Goal: Task Accomplishment & Management: Complete application form

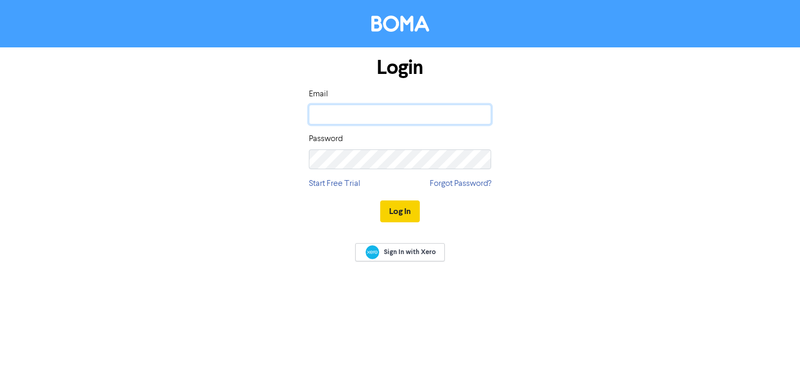
type input "[PERSON_NAME][EMAIL_ADDRESS][DOMAIN_NAME]"
click at [402, 210] on button "Log In" at bounding box center [400, 212] width 40 height 22
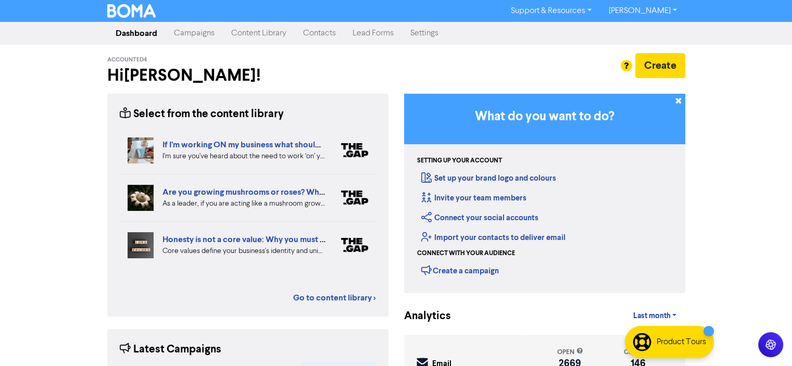
click at [185, 32] on link "Campaigns" at bounding box center [194, 33] width 57 height 21
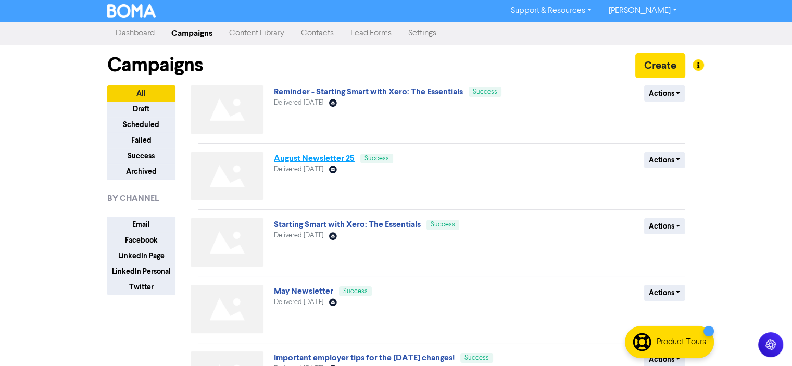
click at [304, 159] on link "August Newsletter 25" at bounding box center [314, 158] width 81 height 10
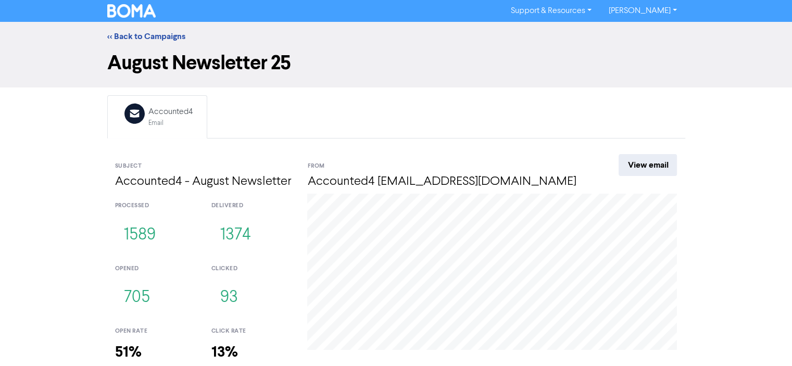
scroll to position [62, 0]
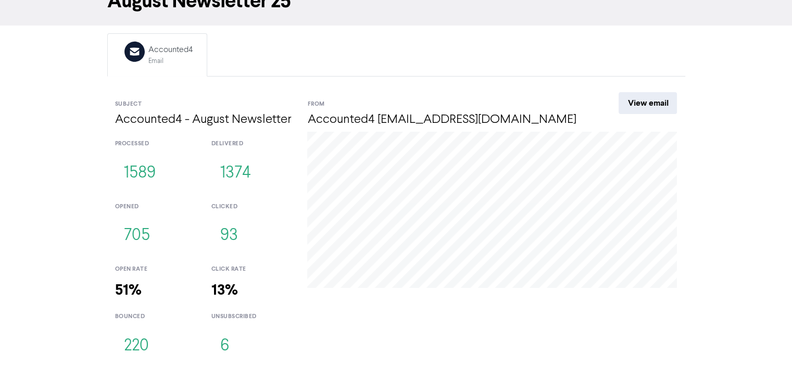
click at [43, 144] on div "<< Back to Campaigns August Newsletter 25 Email Created with Sketch. Accounted4…" at bounding box center [396, 164] width 792 height 408
click at [445, 325] on div "[DATE] Click: 1 Open: 55" at bounding box center [493, 250] width 386 height 236
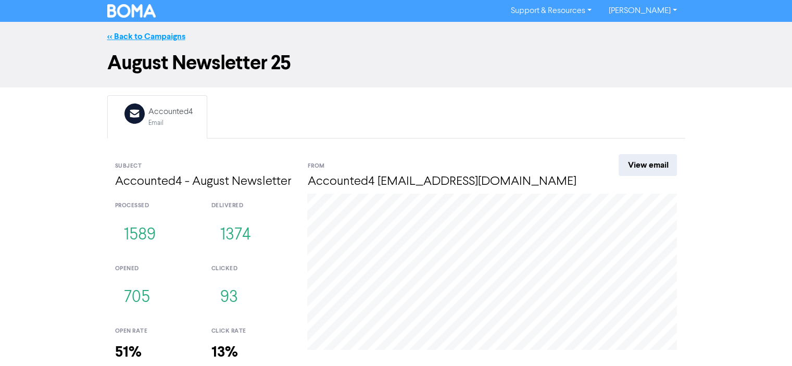
click at [145, 38] on link "<< Back to Campaigns" at bounding box center [146, 36] width 78 height 10
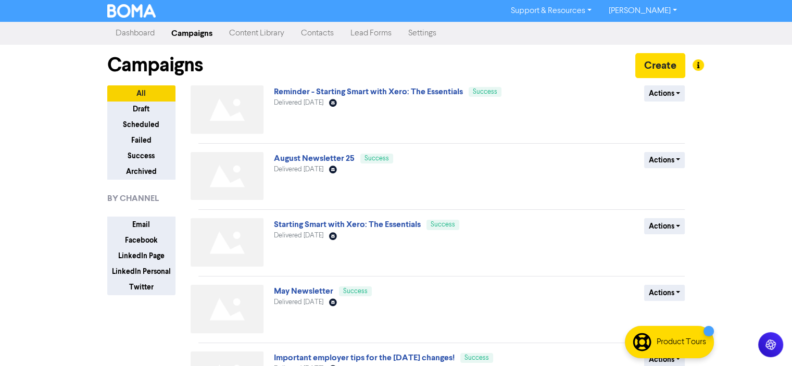
click at [261, 34] on link "Content Library" at bounding box center [257, 33] width 72 height 21
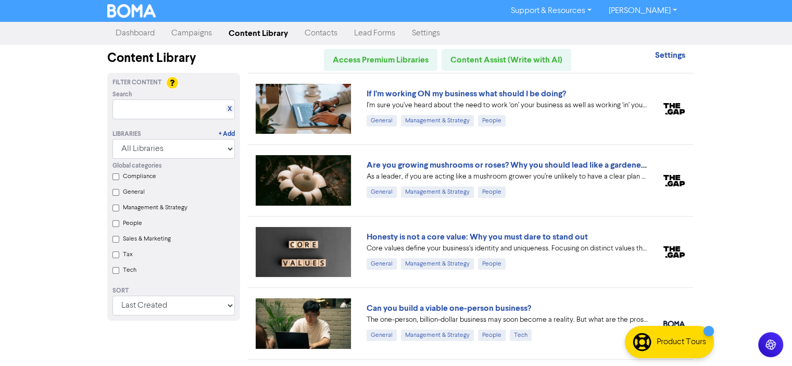
click at [320, 33] on link "Contacts" at bounding box center [320, 33] width 49 height 21
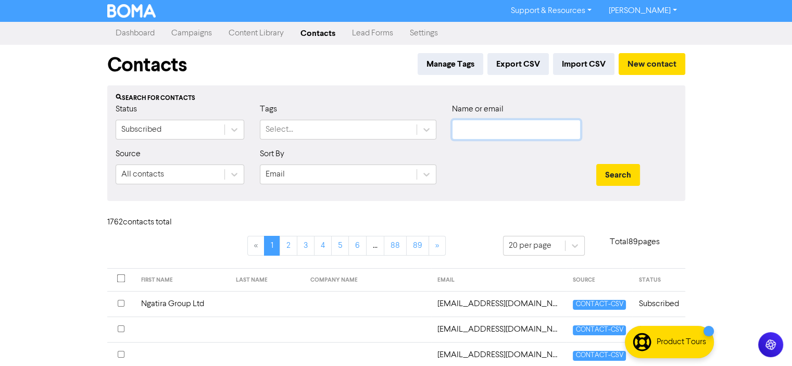
click at [469, 131] on input "text" at bounding box center [516, 130] width 129 height 20
type input "[PERSON_NAME]"
click at [597, 164] on button "Search" at bounding box center [619, 175] width 44 height 22
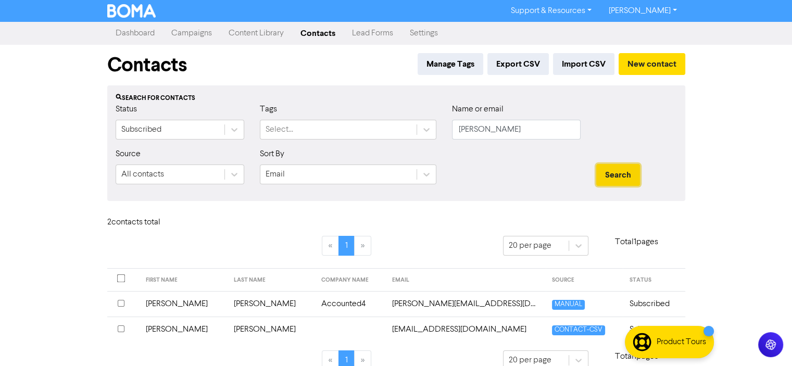
click at [612, 177] on button "Search" at bounding box center [619, 175] width 44 height 22
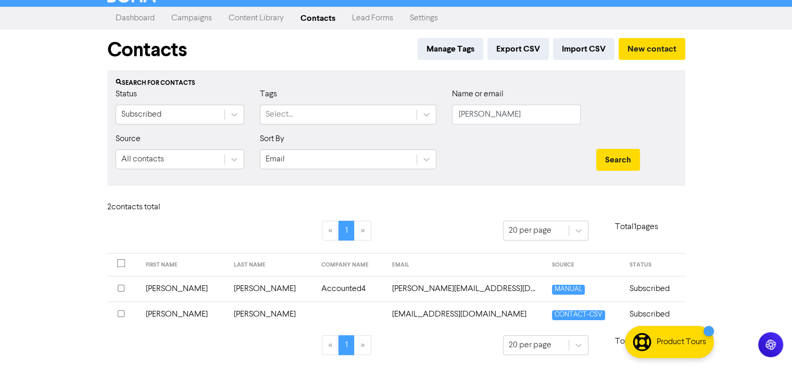
click at [120, 313] on input "checkbox" at bounding box center [121, 314] width 7 height 7
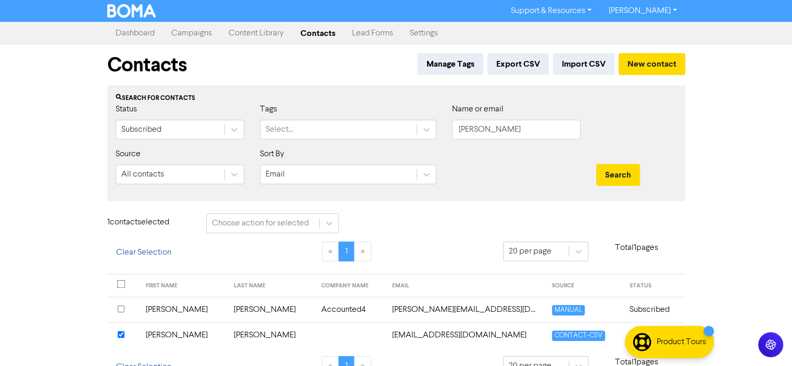
scroll to position [21, 0]
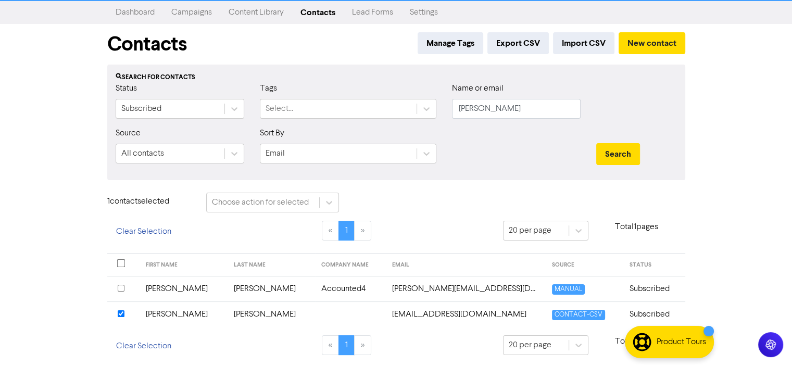
click at [120, 313] on input "checkbox" at bounding box center [121, 314] width 7 height 7
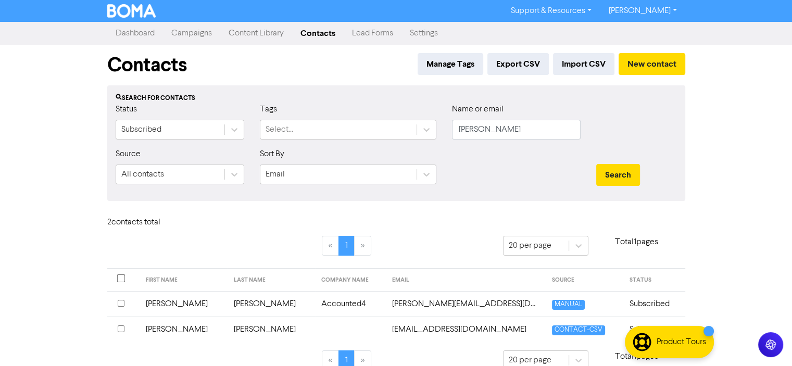
click at [164, 329] on td "[PERSON_NAME]" at bounding box center [184, 330] width 88 height 26
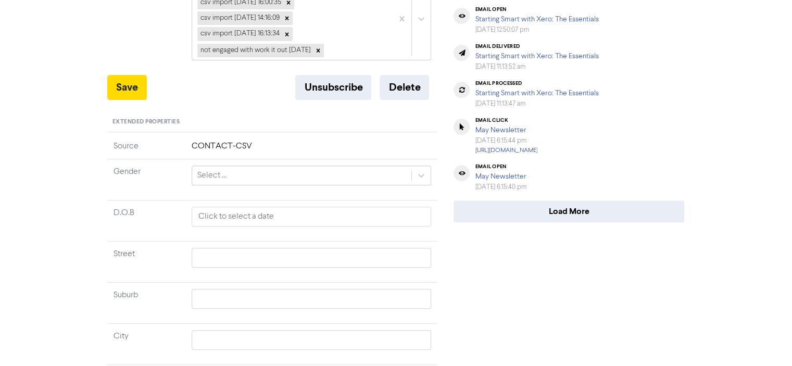
scroll to position [261, 0]
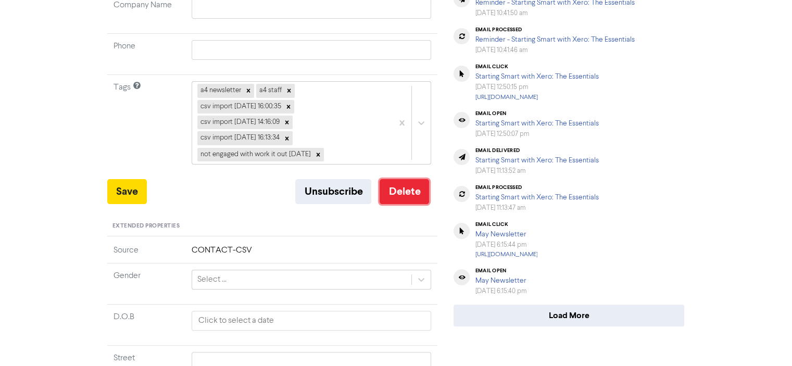
click at [402, 192] on button "Delete" at bounding box center [404, 191] width 49 height 25
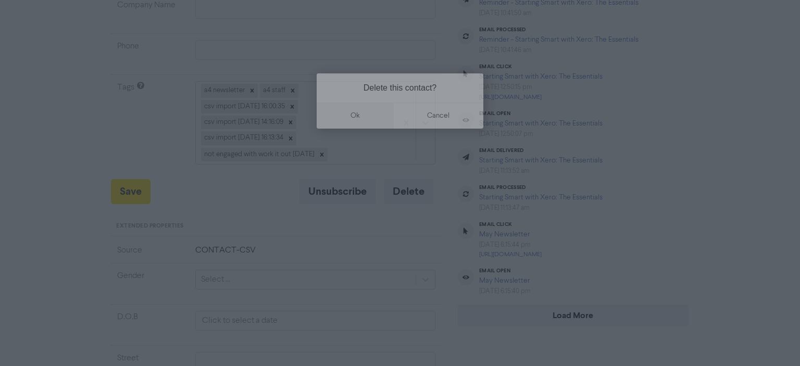
click at [356, 114] on button "ok" at bounding box center [355, 116] width 77 height 26
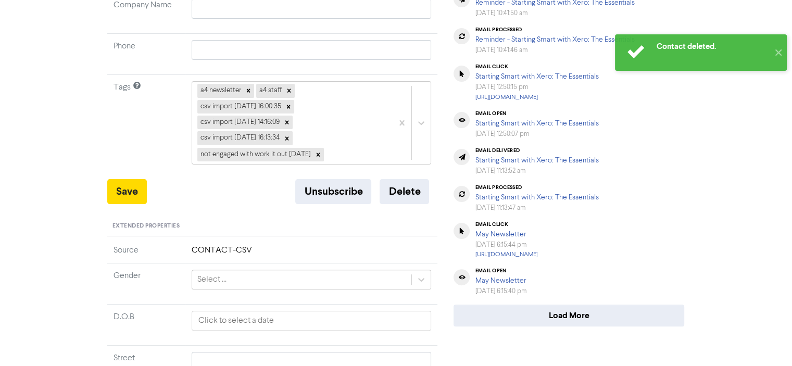
scroll to position [0, 0]
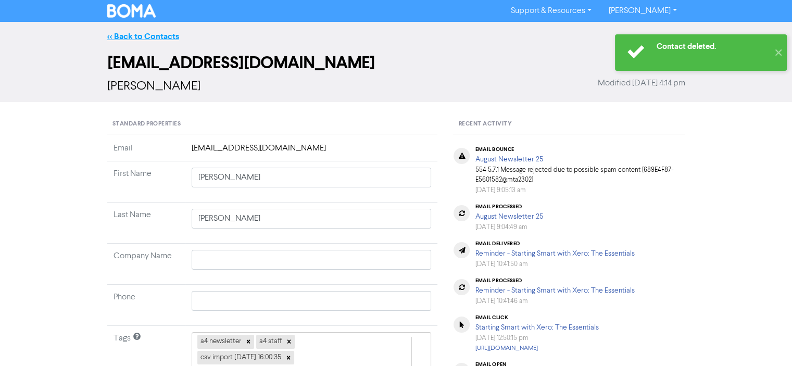
click at [137, 36] on link "<< Back to Contacts" at bounding box center [143, 36] width 72 height 10
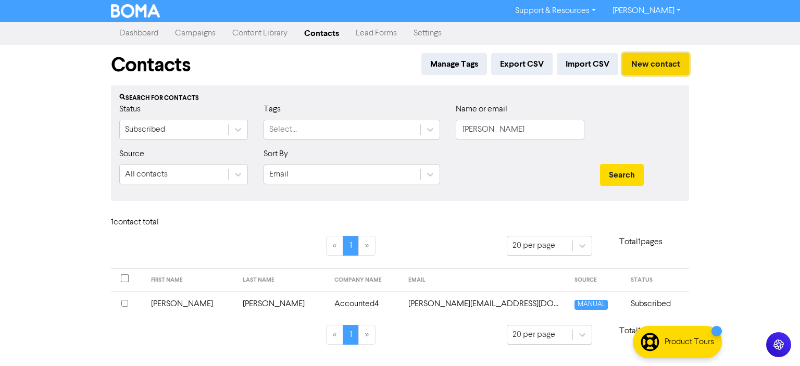
click at [650, 64] on button "New contact" at bounding box center [656, 64] width 67 height 22
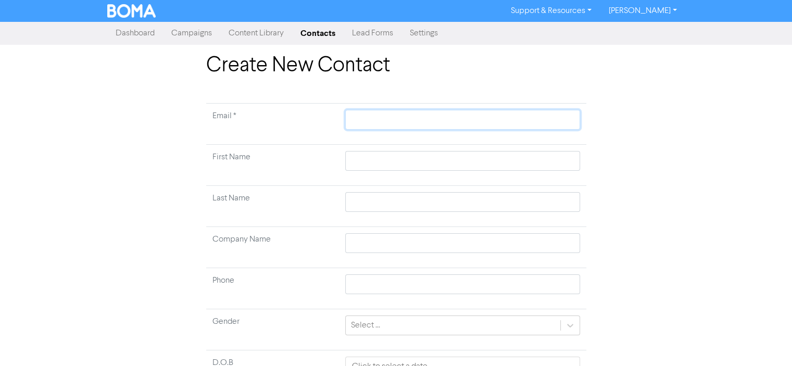
click at [358, 117] on input "text" at bounding box center [462, 120] width 234 height 20
type input "c"
type input "ch"
type input "chr"
type input "chri"
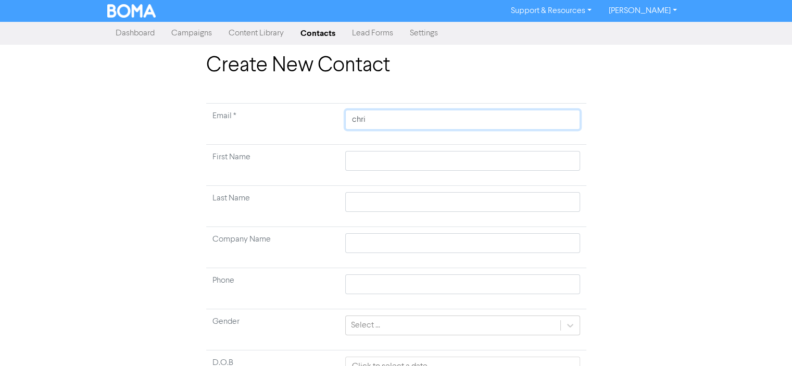
type input "[PERSON_NAME]"
type input "chri"
type input "chr"
type input "ch"
type input "c"
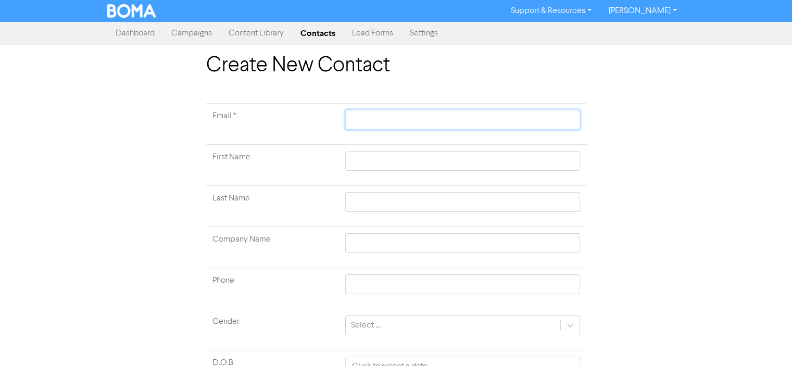
type input "C"
type input "Ch"
type input "Chr"
type input "Chri"
type input "[PERSON_NAME]"
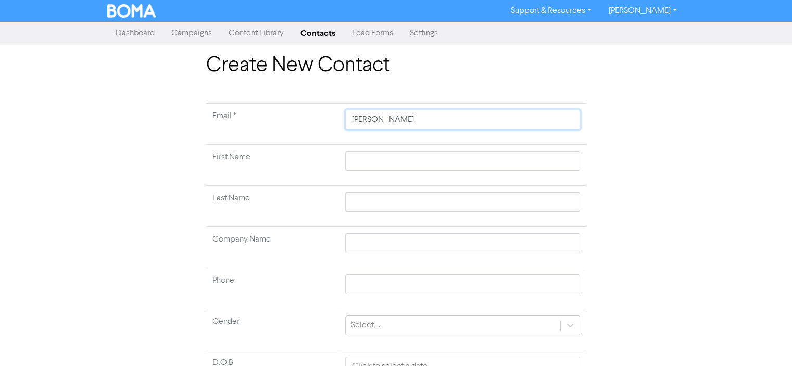
type input "[DEMOGRAPHIC_DATA]"
type input "[PERSON_NAME]"
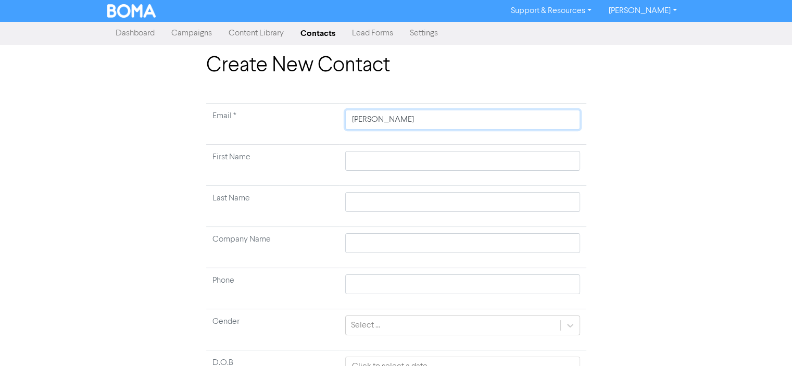
type input "[DEMOGRAPHIC_DATA]"
type input "[PERSON_NAME]"
type input "Chri"
type input "Chr"
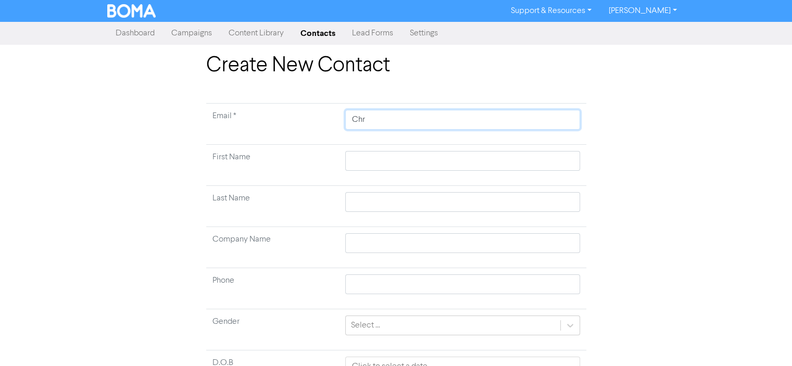
type input "Ch"
type input "C"
type input "c"
type input "cm"
type input "cmc"
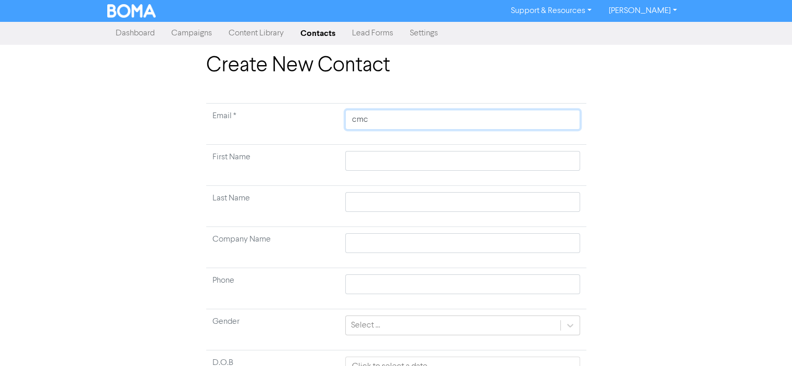
type input "cmcm"
type input "cmcms"
type input "cmcmst"
type input "cmcmste"
type input "cmcmstev"
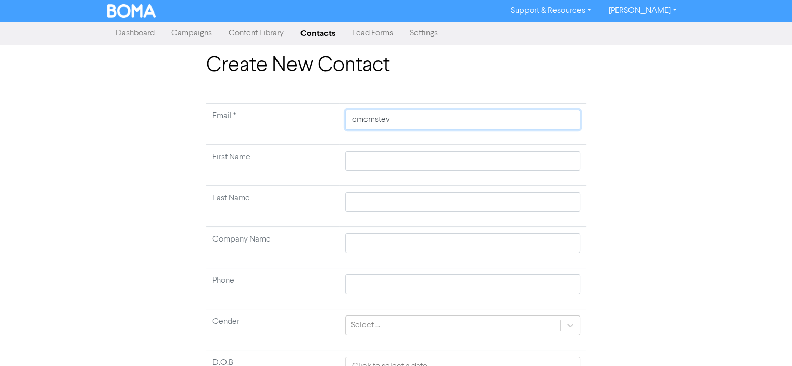
type input "cmcmsteve"
type input "cmcmsteven"
type input "cmcmstevens"
type input "cmcmstevenso"
type input "cmcmstevenson"
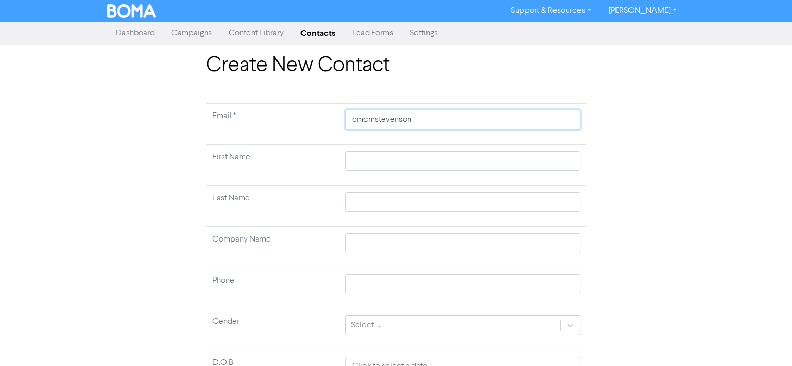
type input "cmcmstevenson@"
type input "cmcmstevenson@o"
type input "cmcmstevenson@ou"
click at [371, 158] on input "text" at bounding box center [462, 161] width 234 height 20
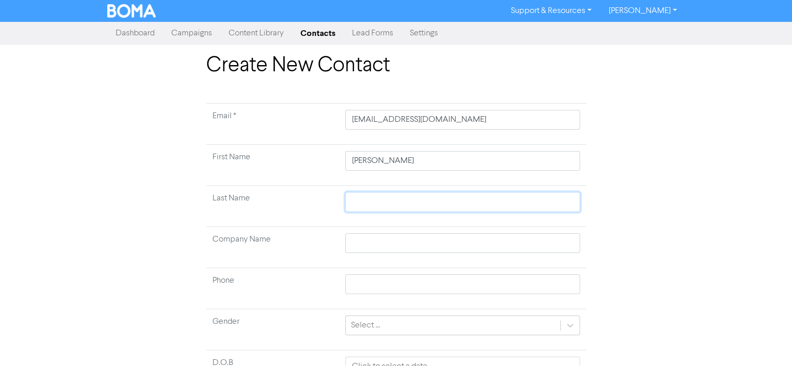
click at [365, 202] on input "text" at bounding box center [462, 202] width 234 height 20
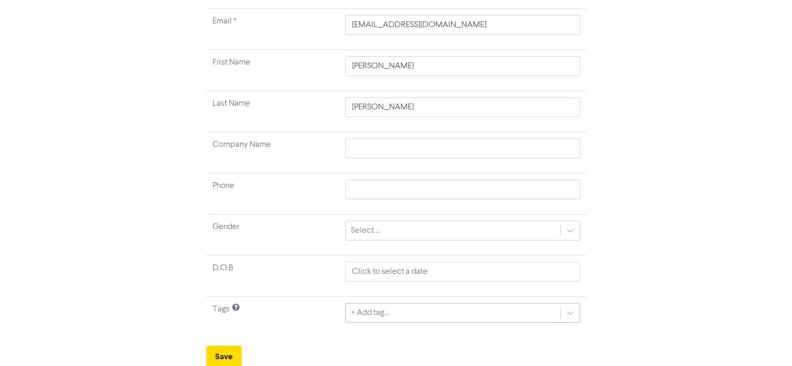
scroll to position [210, 0]
click at [413, 310] on div "+ Add tag..." at bounding box center [462, 312] width 234 height 20
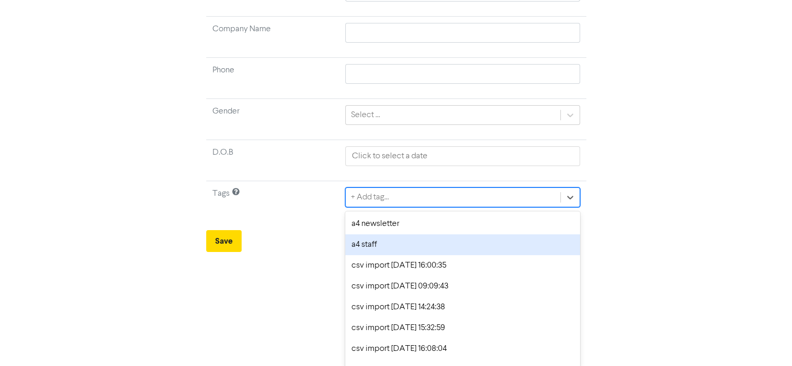
click at [702, 238] on div "Create New Contact Email * [EMAIL_ADDRESS][DOMAIN_NAME] First Name [PERSON_NAME…" at bounding box center [396, 48] width 792 height 410
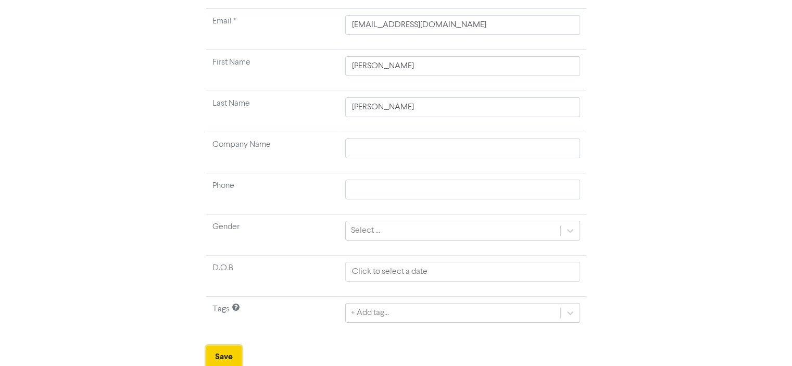
click at [221, 353] on button "Save" at bounding box center [223, 357] width 35 height 22
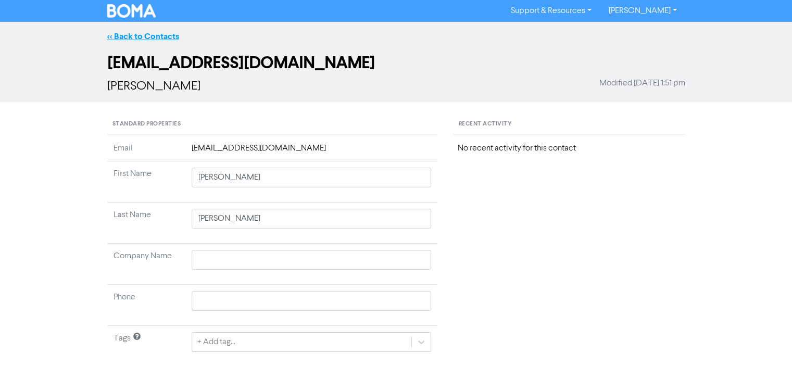
click at [158, 35] on link "<< Back to Contacts" at bounding box center [143, 36] width 72 height 10
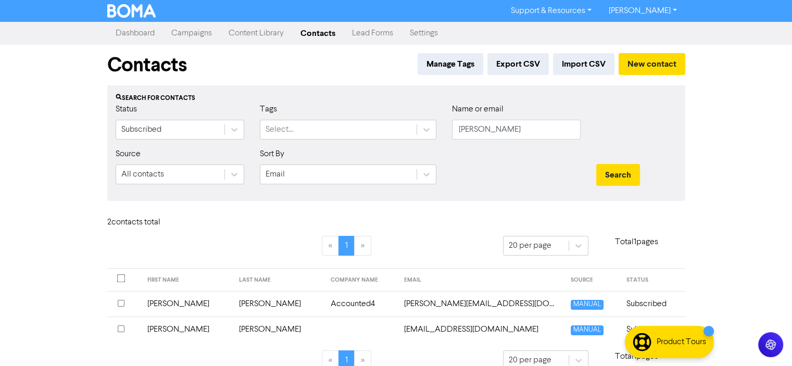
click at [195, 34] on link "Campaigns" at bounding box center [191, 33] width 57 height 21
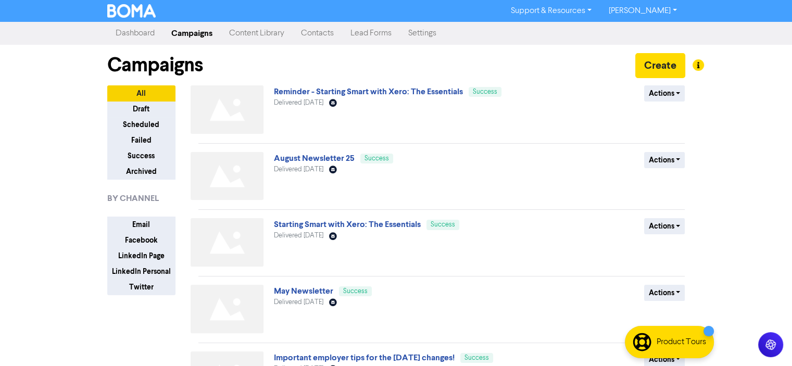
click at [307, 158] on link "August Newsletter 25" at bounding box center [314, 158] width 81 height 10
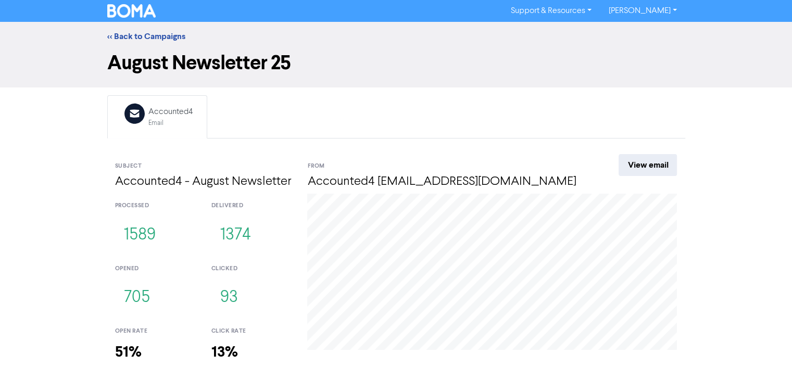
scroll to position [62, 0]
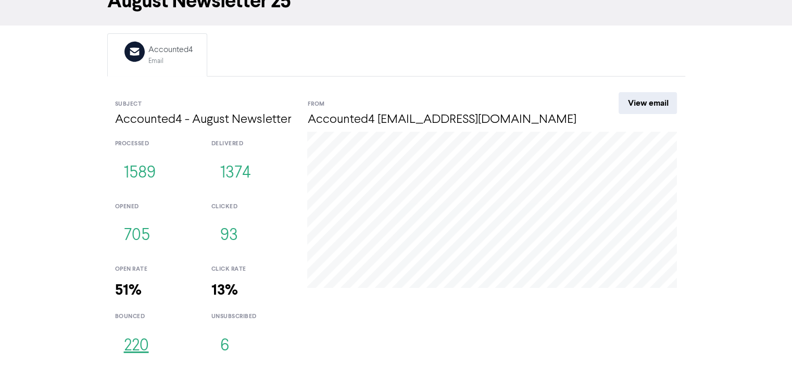
click at [135, 345] on button "220" at bounding box center [136, 346] width 43 height 34
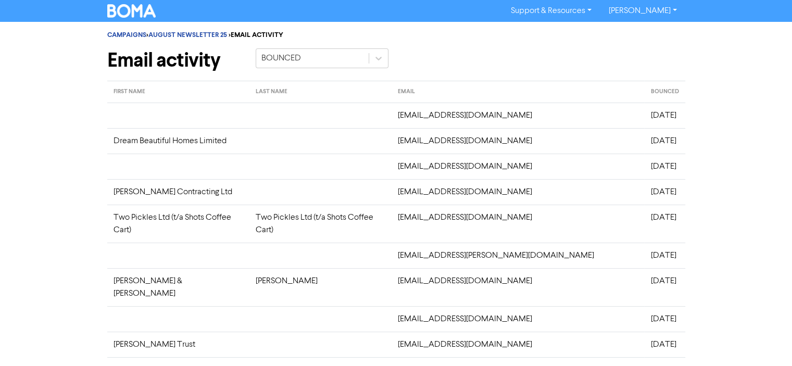
click at [504, 44] on div "CAMPAIGNS > AUGUST NEWSLETTER 25 > EMAIL ACTIVITY Email activity BOUNCED" at bounding box center [396, 51] width 578 height 59
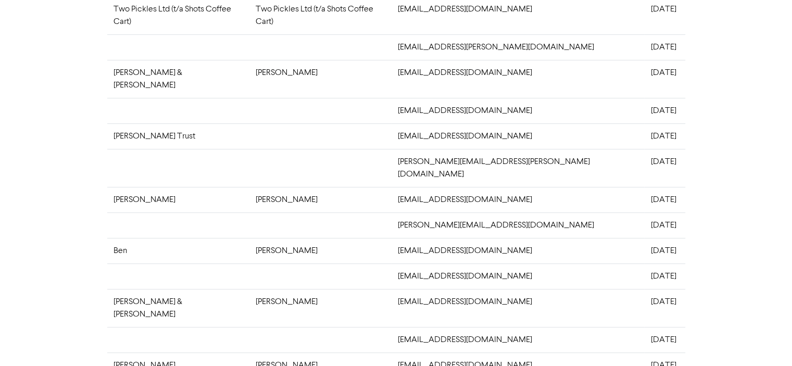
scroll to position [310, 0]
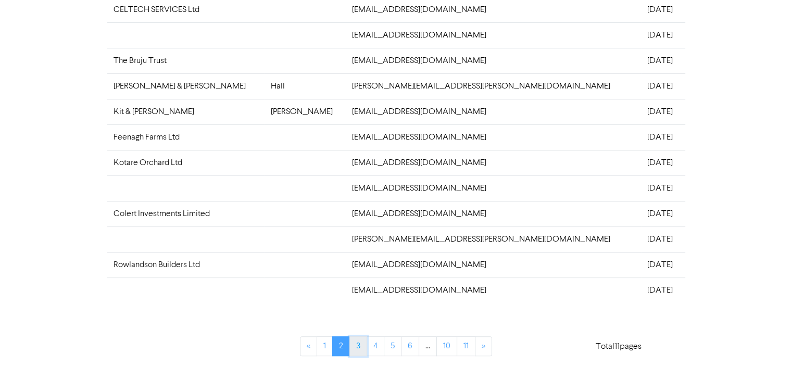
click at [355, 343] on link "3" at bounding box center [359, 347] width 18 height 20
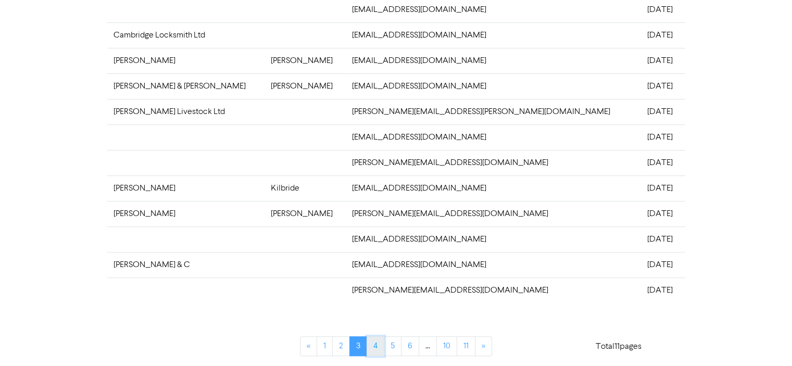
click at [377, 344] on link "4" at bounding box center [376, 347] width 18 height 20
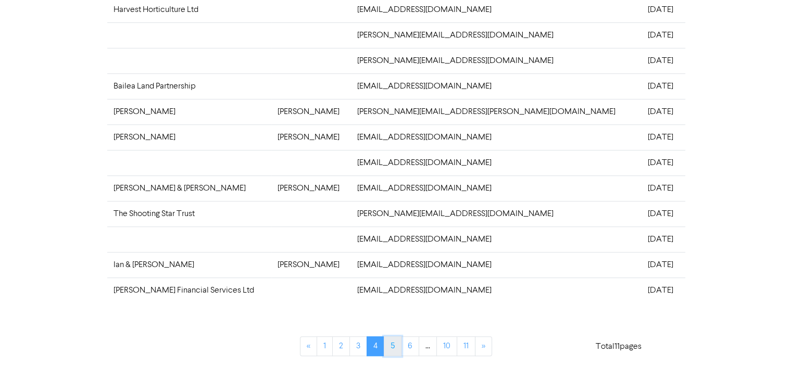
click at [391, 345] on link "5" at bounding box center [393, 347] width 18 height 20
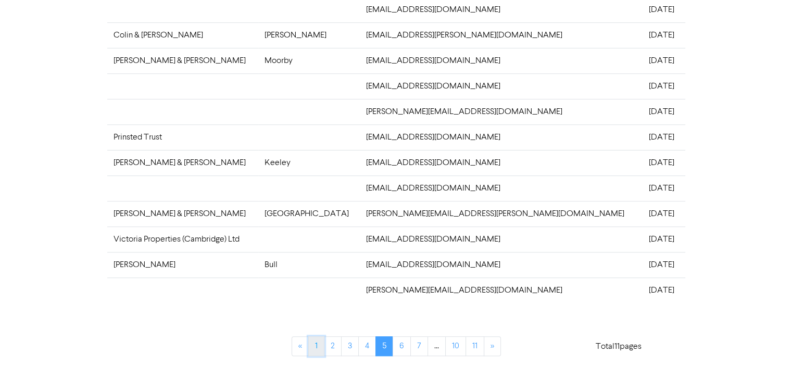
click at [317, 345] on link "1" at bounding box center [316, 347] width 16 height 20
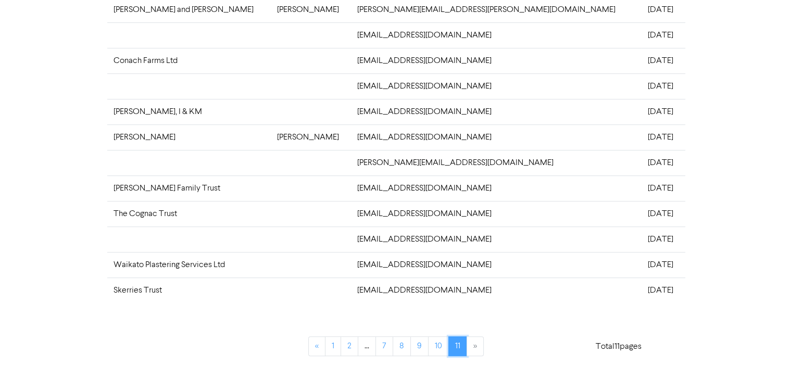
scroll to position [0, 0]
